Goal: Transaction & Acquisition: Purchase product/service

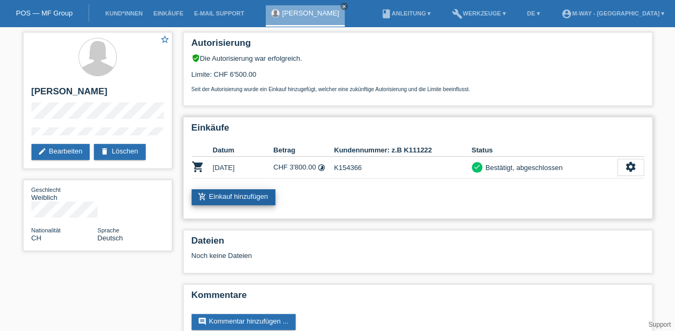
click at [233, 195] on link "add_shopping_cart Einkauf hinzufügen" at bounding box center [233, 197] width 84 height 16
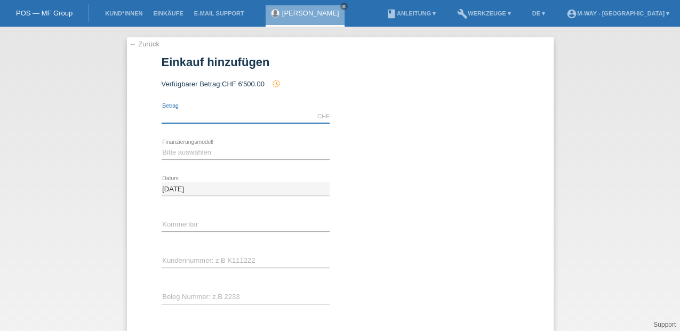
click at [182, 115] on input "text" at bounding box center [246, 116] width 168 height 13
type input "2700.00"
click at [190, 151] on select "Bitte auswählen Fixe Raten Kauf auf Rechnung mit Teilzahlungsoption" at bounding box center [246, 152] width 168 height 13
select select "77"
click at [162, 146] on select "Bitte auswählen Fixe Raten Kauf auf Rechnung mit Teilzahlungsoption" at bounding box center [246, 152] width 168 height 13
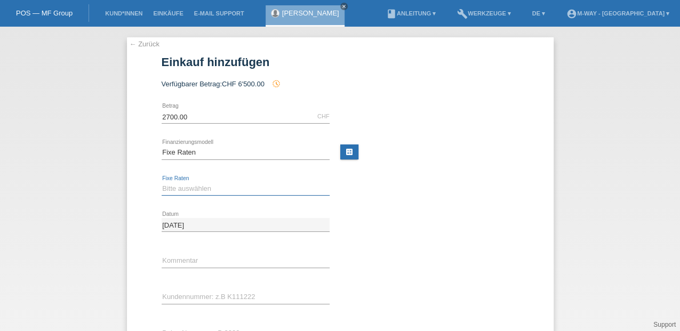
click at [181, 188] on select "Bitte auswählen 4 Raten 5 Raten 6 Raten 7 Raten 8 Raten 9 Raten 10 Raten 11 Rat…" at bounding box center [246, 188] width 168 height 13
select select "202"
click at [162, 182] on select "Bitte auswählen 4 Raten 5 Raten 6 Raten 7 Raten 8 Raten 9 Raten 10 Raten 11 Rat…" at bounding box center [246, 188] width 168 height 13
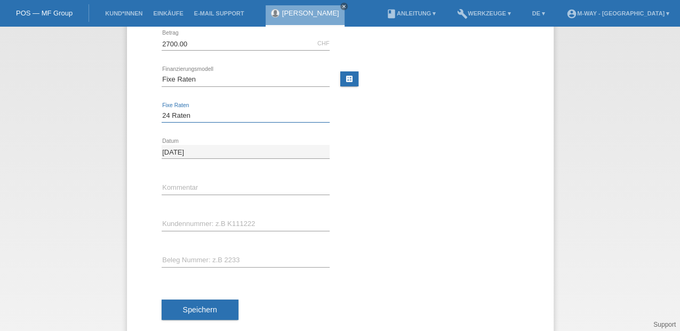
scroll to position [92, 0]
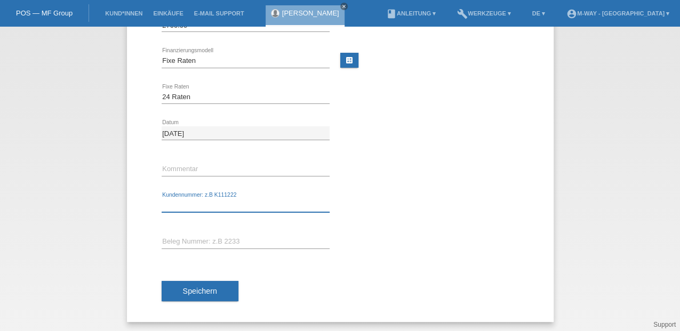
click at [171, 204] on input "text" at bounding box center [246, 205] width 168 height 13
type input "K154366"
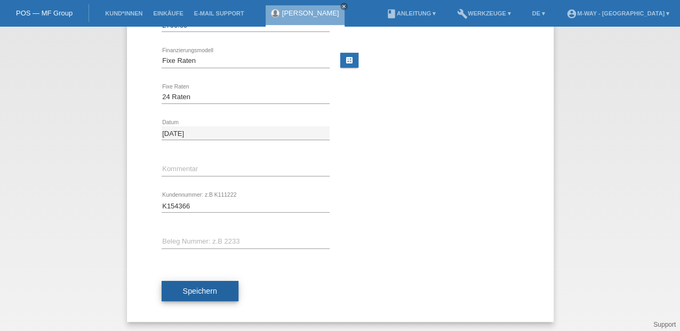
click at [189, 288] on span "Speichern" at bounding box center [200, 291] width 34 height 9
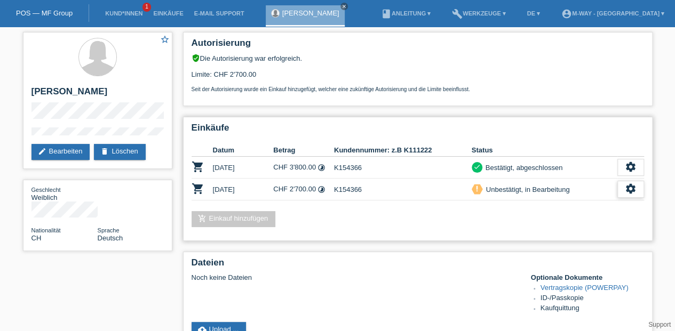
click at [633, 185] on icon "settings" at bounding box center [631, 189] width 12 height 12
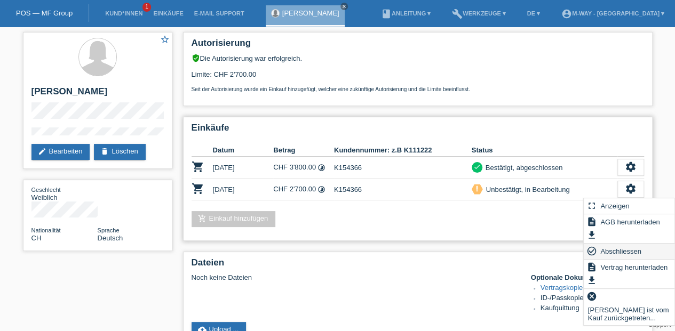
click at [618, 251] on span "Abschliessen" at bounding box center [620, 251] width 44 height 13
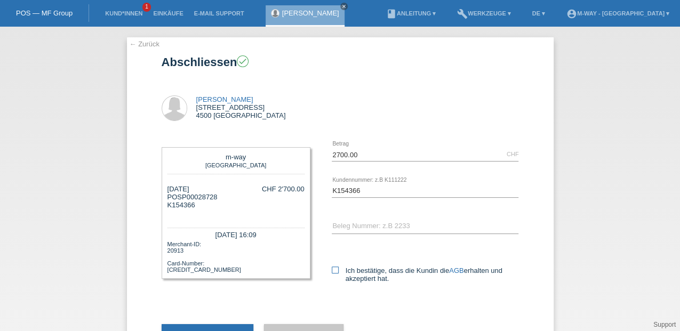
click at [332, 270] on icon at bounding box center [335, 270] width 7 height 7
click at [332, 270] on input "Ich bestätige, dass die Kundin die AGB erhalten und akzeptiert hat." at bounding box center [335, 270] width 7 height 7
checkbox input "true"
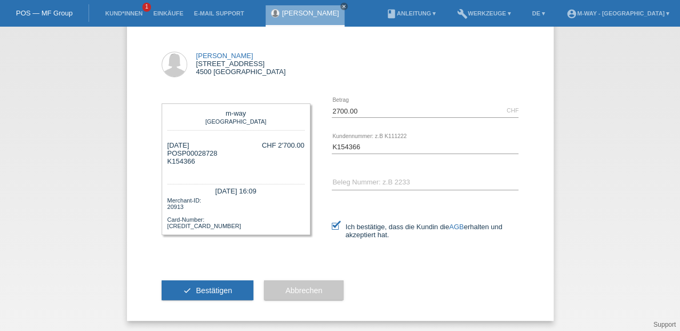
scroll to position [44, 0]
click at [211, 289] on span "Bestätigen" at bounding box center [214, 290] width 36 height 9
